Goal: Check status: Check status

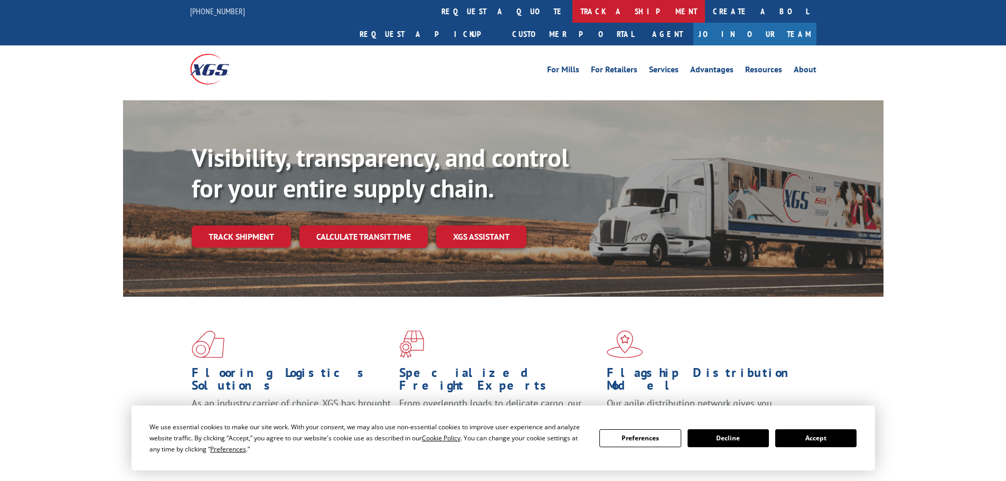
click at [572, 11] on link "track a shipment" at bounding box center [638, 11] width 133 height 23
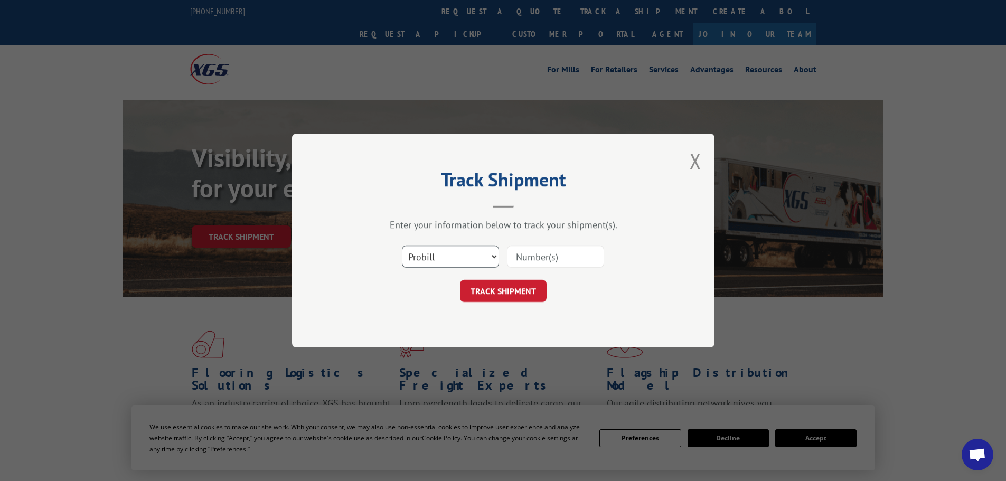
click at [495, 255] on select "Select category... Probill BOL PO" at bounding box center [450, 257] width 97 height 22
select select "bol"
click at [402, 246] on select "Select category... Probill BOL PO" at bounding box center [450, 257] width 97 height 22
click at [525, 256] on input at bounding box center [555, 257] width 97 height 22
paste input "472318"
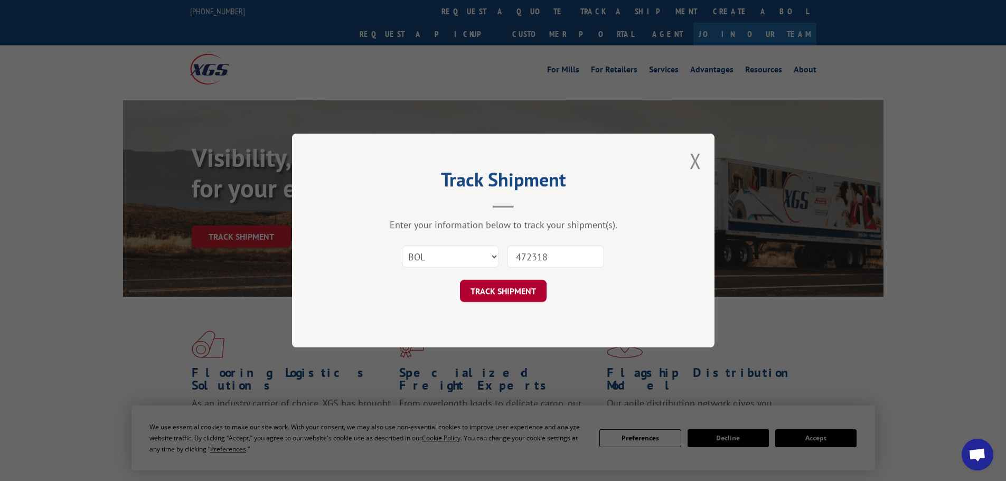
type input "472318"
click at [504, 296] on button "TRACK SHIPMENT" at bounding box center [503, 291] width 87 height 22
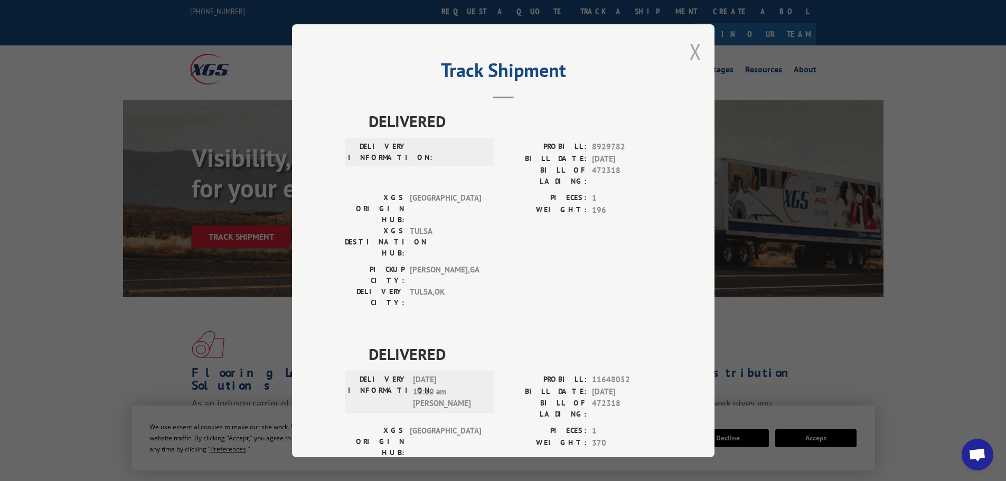
click at [691, 55] on button "Close modal" at bounding box center [696, 51] width 12 height 28
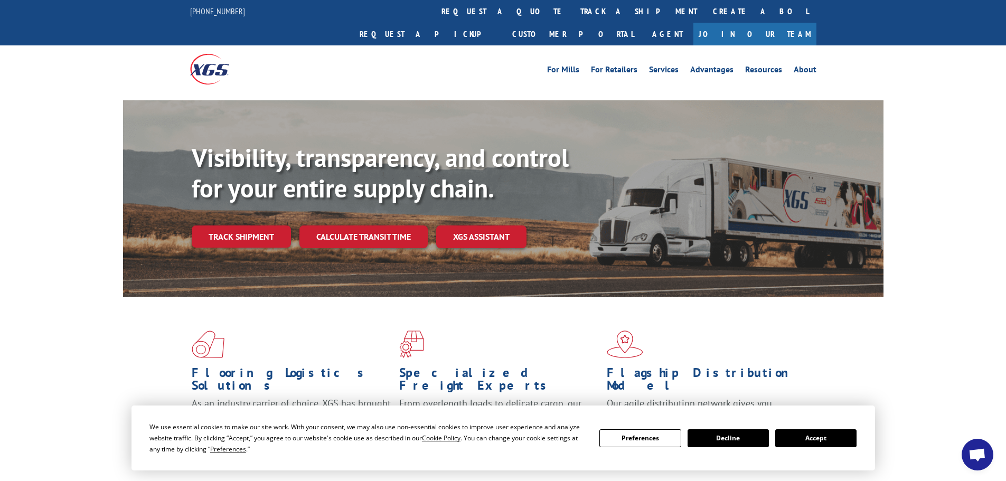
click at [745, 444] on button "Decline" at bounding box center [728, 438] width 81 height 18
